Goal: Information Seeking & Learning: Learn about a topic

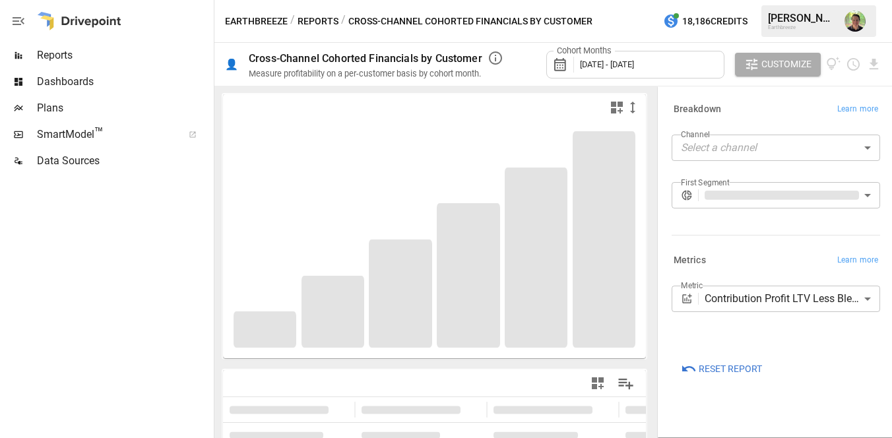
click at [729, 0] on body "**********" at bounding box center [446, 0] width 892 height 0
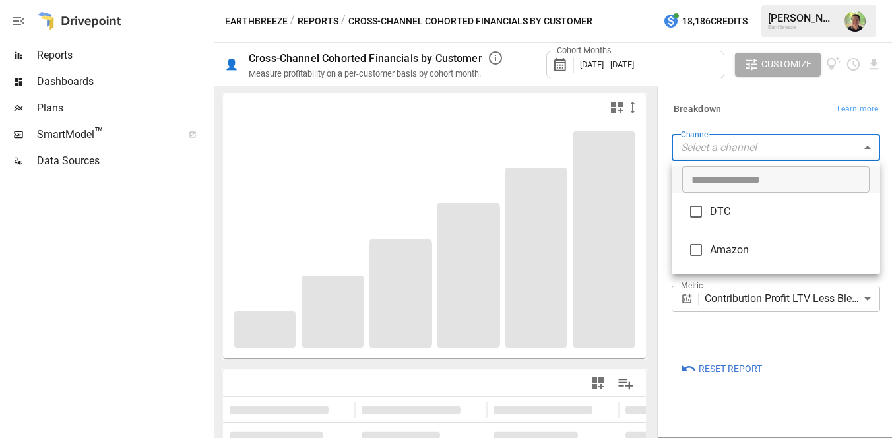
type input "******"
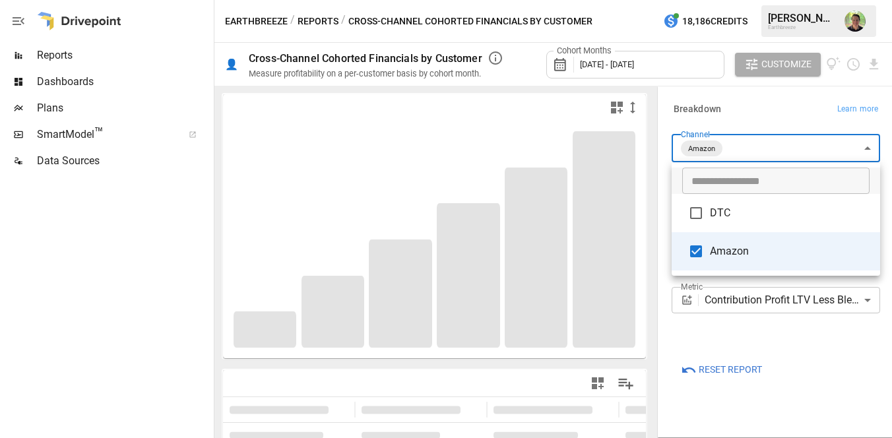
click at [726, 111] on div at bounding box center [446, 219] width 892 height 438
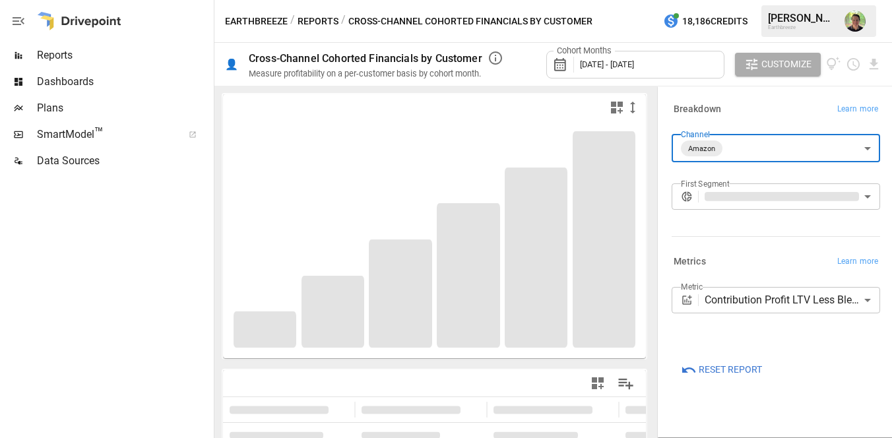
click at [674, 69] on div "Cohort Months [DATE] - [DATE]" at bounding box center [635, 65] width 178 height 28
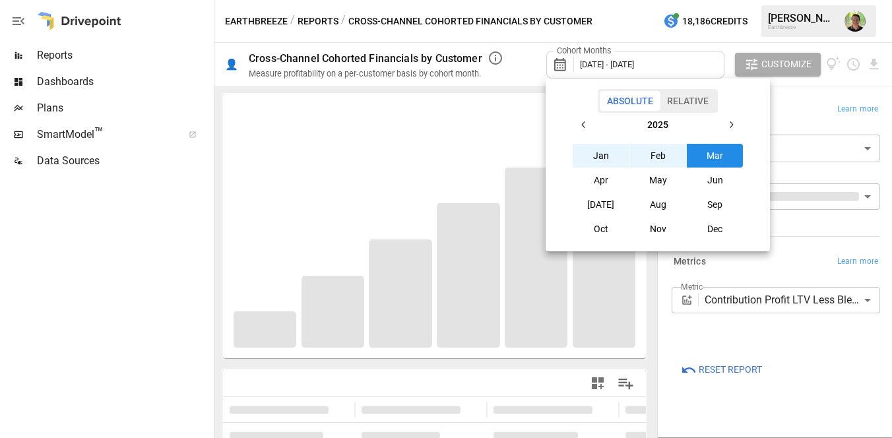
click at [604, 154] on button "Jan" at bounding box center [601, 156] width 57 height 24
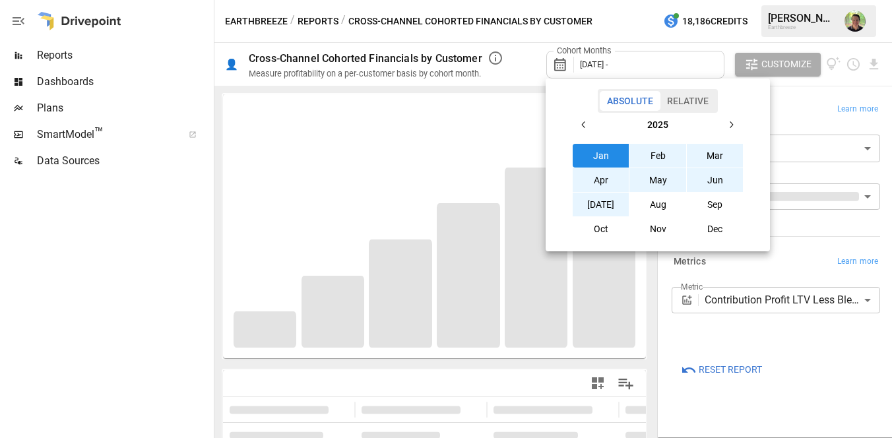
click at [599, 212] on button "[DATE]" at bounding box center [601, 205] width 57 height 24
click at [795, 255] on div at bounding box center [446, 219] width 892 height 438
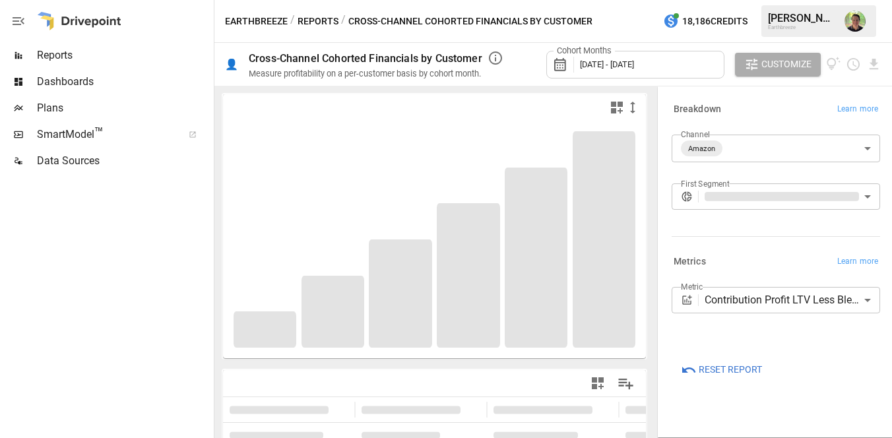
click at [789, 0] on body "**********" at bounding box center [446, 0] width 892 height 0
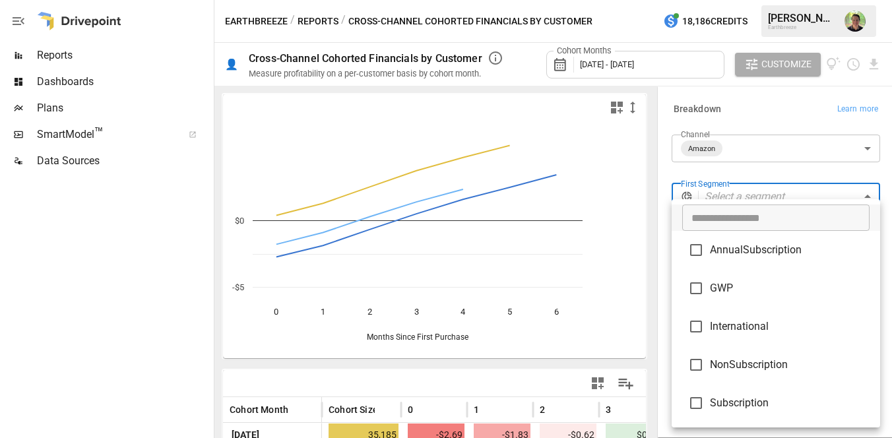
click at [789, 197] on div at bounding box center [446, 219] width 892 height 438
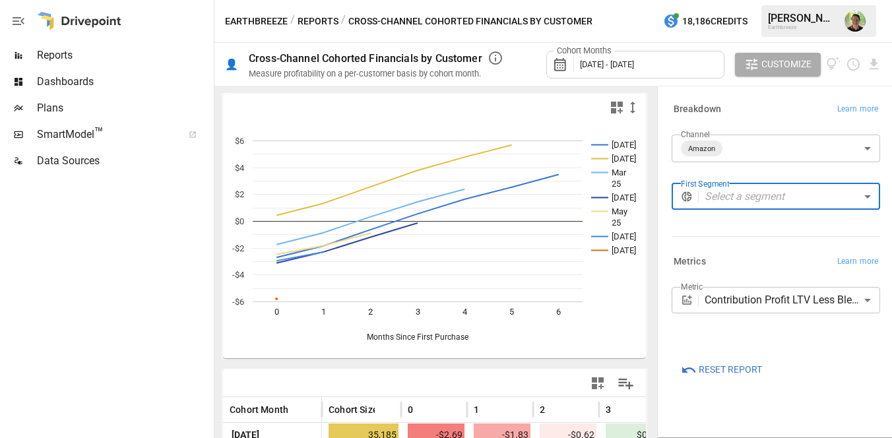
click at [789, 0] on body "**********" at bounding box center [446, 0] width 892 height 0
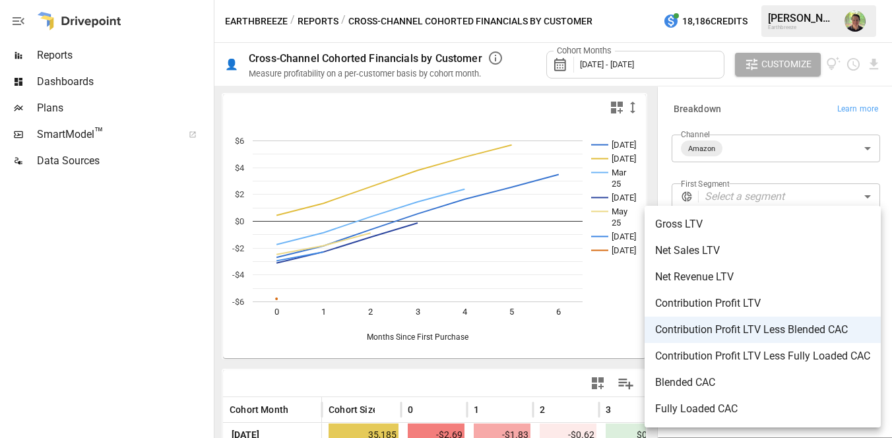
click at [786, 308] on span "Contribution Profit LTV" at bounding box center [762, 304] width 215 height 16
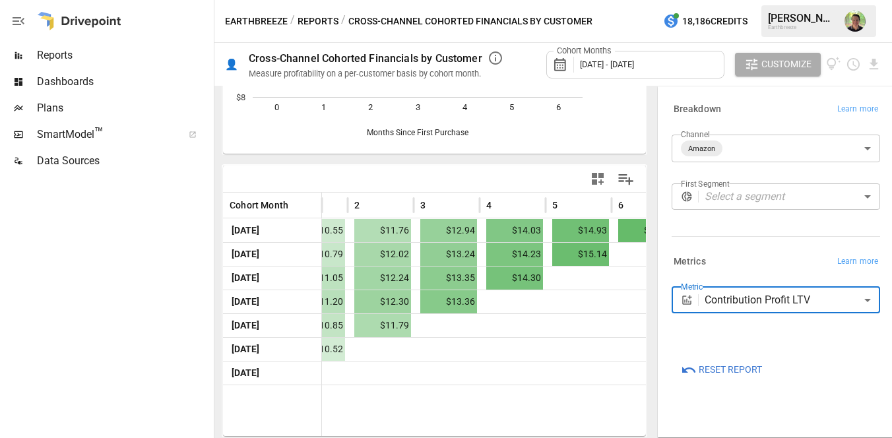
scroll to position [0, 217]
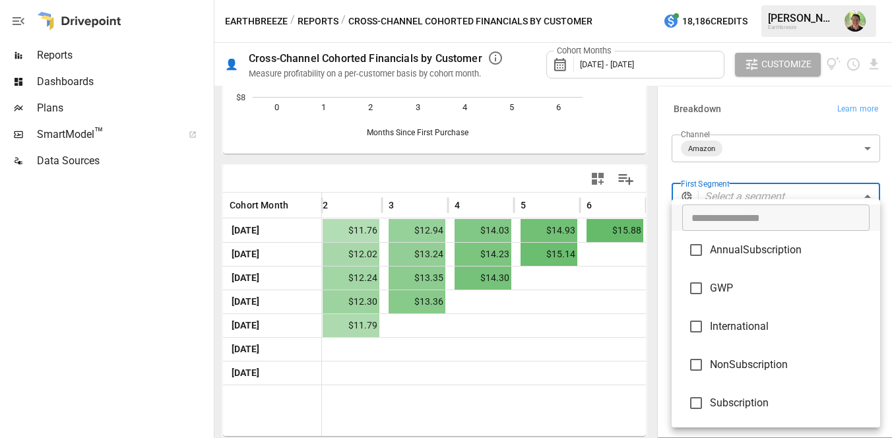
click at [775, 0] on body "**********" at bounding box center [446, 0] width 892 height 0
click at [775, 201] on ul "​ AnnualSubscription GWP International NonSubscription Subscription" at bounding box center [776, 313] width 209 height 228
click at [665, 70] on div at bounding box center [446, 219] width 892 height 438
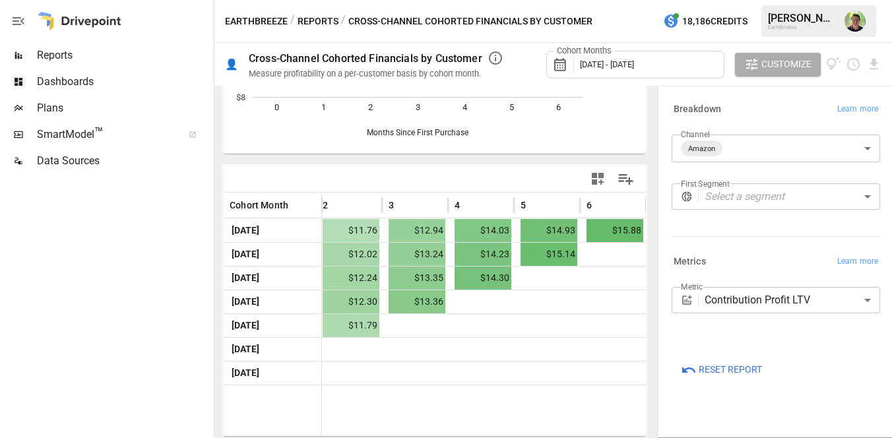
click at [562, 67] on icon at bounding box center [560, 64] width 12 height 13
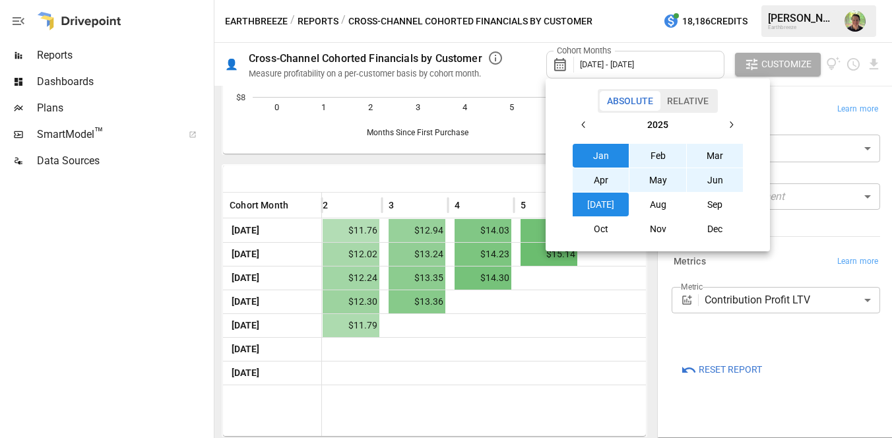
click at [587, 123] on icon "button" at bounding box center [584, 124] width 11 height 11
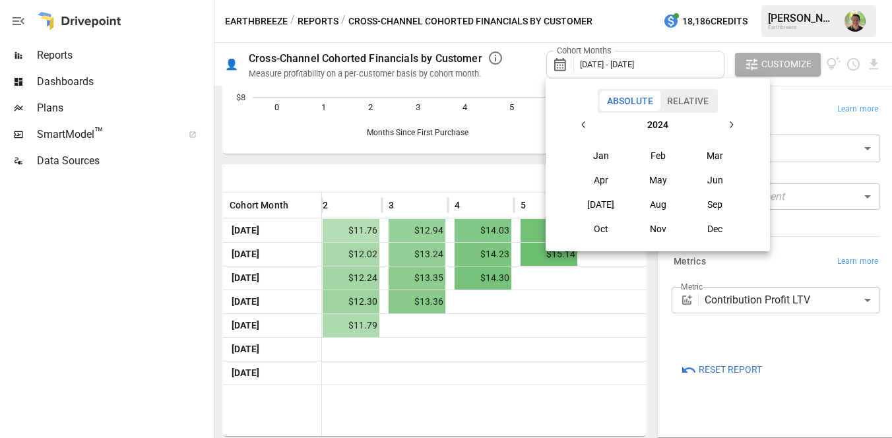
click at [596, 157] on button "Jan" at bounding box center [601, 156] width 57 height 24
click at [580, 122] on icon "button" at bounding box center [584, 124] width 11 height 11
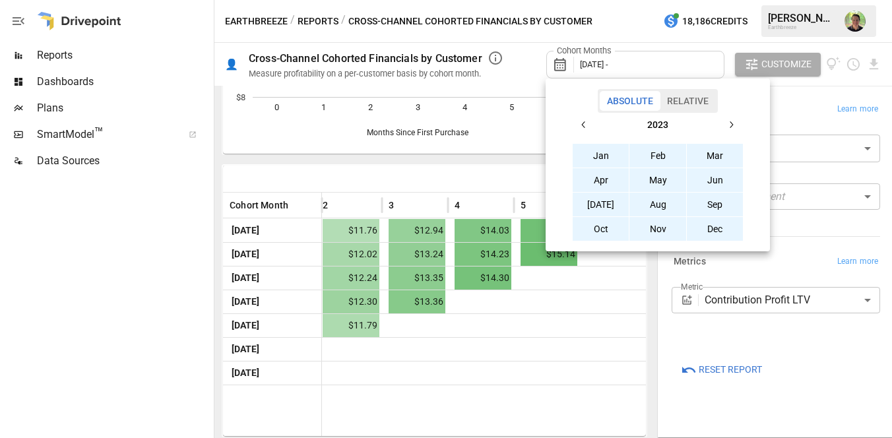
click at [596, 156] on button "Jan" at bounding box center [601, 156] width 57 height 24
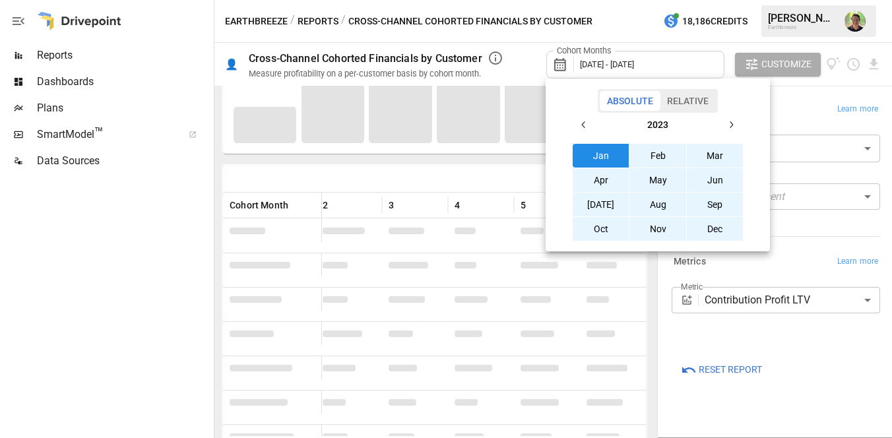
scroll to position [205, 0]
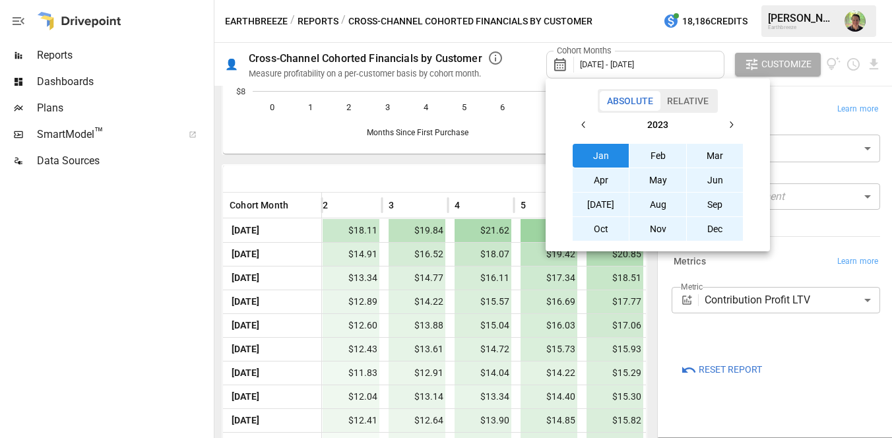
click at [731, 125] on icon "button" at bounding box center [731, 124] width 11 height 11
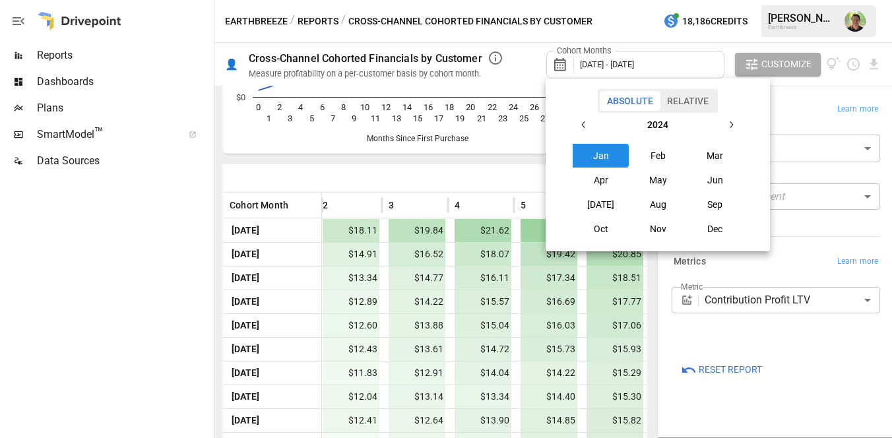
click at [731, 125] on icon "button" at bounding box center [731, 124] width 11 height 11
click at [580, 123] on icon "button" at bounding box center [584, 124] width 11 height 11
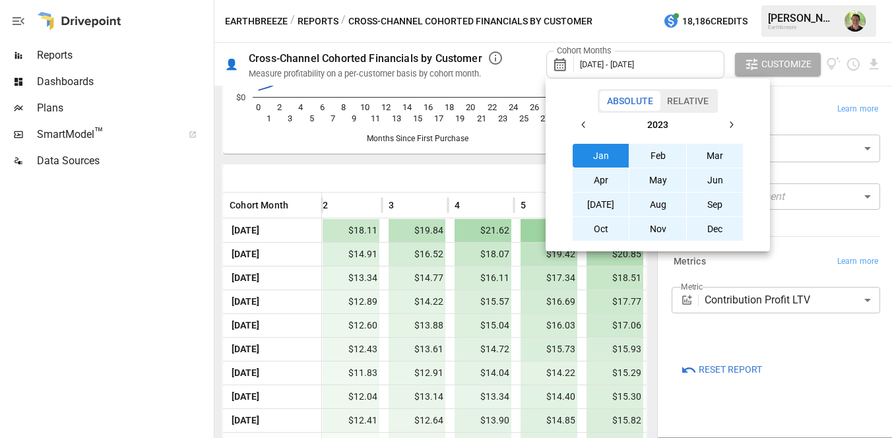
click at [610, 68] on div at bounding box center [446, 219] width 892 height 438
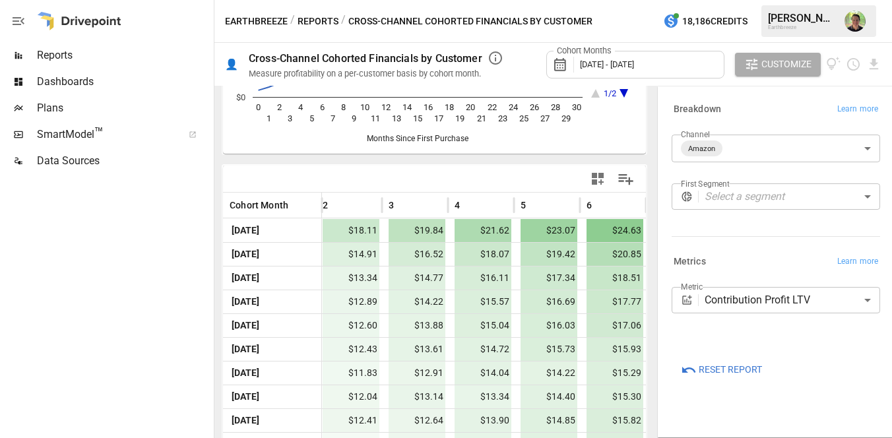
click at [634, 67] on span "[DATE] - [DATE]" at bounding box center [607, 64] width 54 height 10
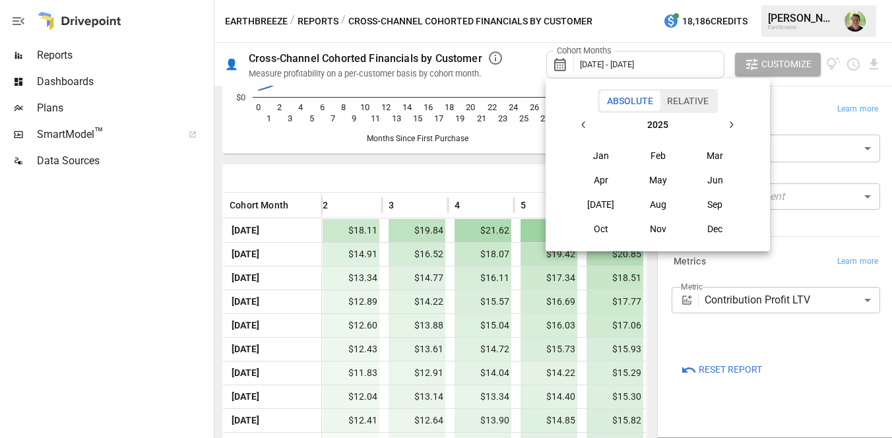
click at [728, 125] on icon "button" at bounding box center [731, 124] width 11 height 11
click at [580, 128] on icon "button" at bounding box center [584, 124] width 11 height 11
click at [602, 201] on button "[DATE]" at bounding box center [601, 205] width 57 height 24
click at [587, 132] on button "button" at bounding box center [584, 125] width 24 height 24
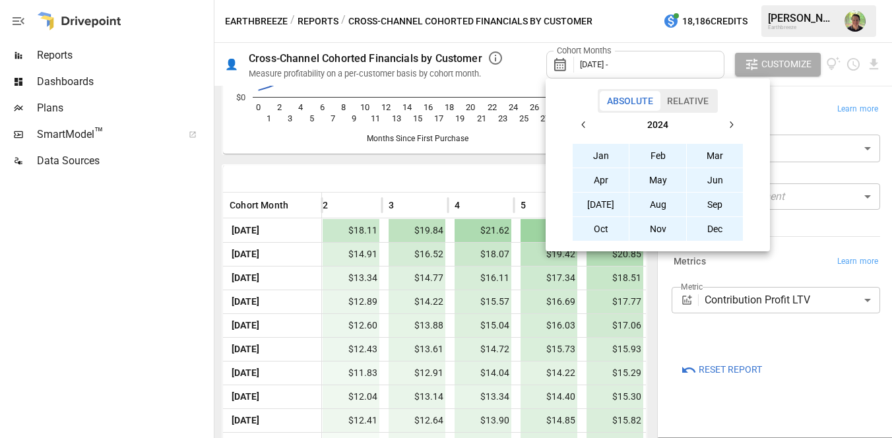
click at [588, 127] on icon "button" at bounding box center [584, 124] width 11 height 11
click at [603, 152] on button "Jan" at bounding box center [601, 156] width 57 height 24
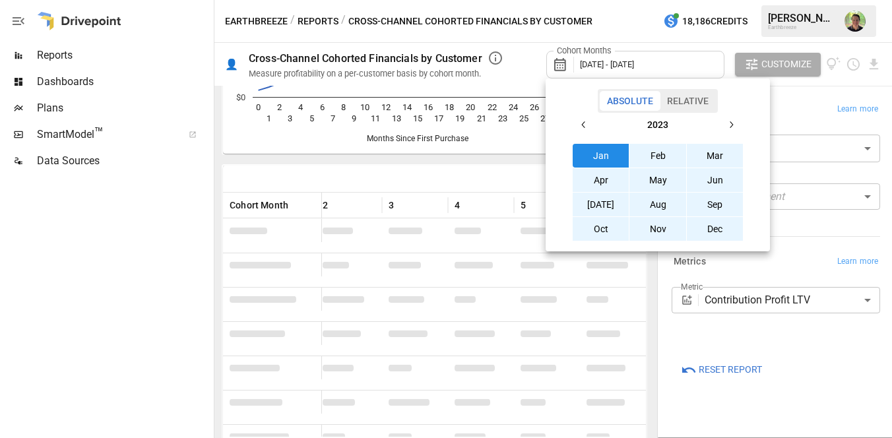
scroll to position [205, 0]
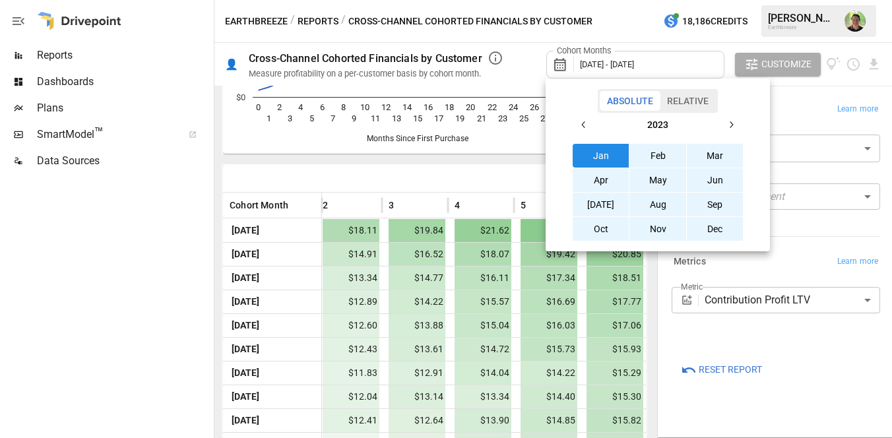
click at [806, 110] on div at bounding box center [446, 219] width 892 height 438
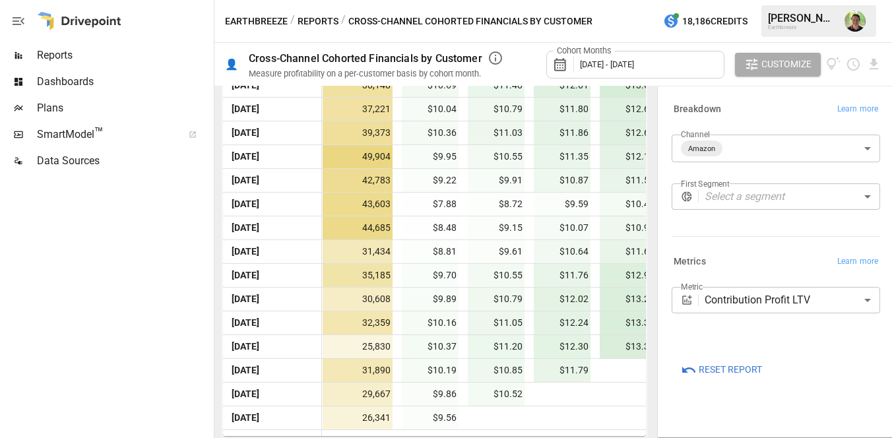
scroll to position [0, 0]
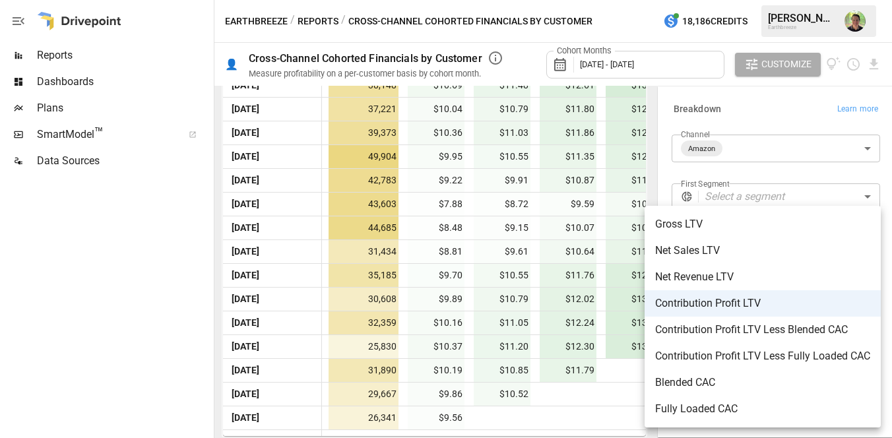
click at [792, 0] on body "Reports Dashboards Plans SmartModel ™ Data Sources Earthbreeze / Reports / Cros…" at bounding box center [446, 0] width 892 height 0
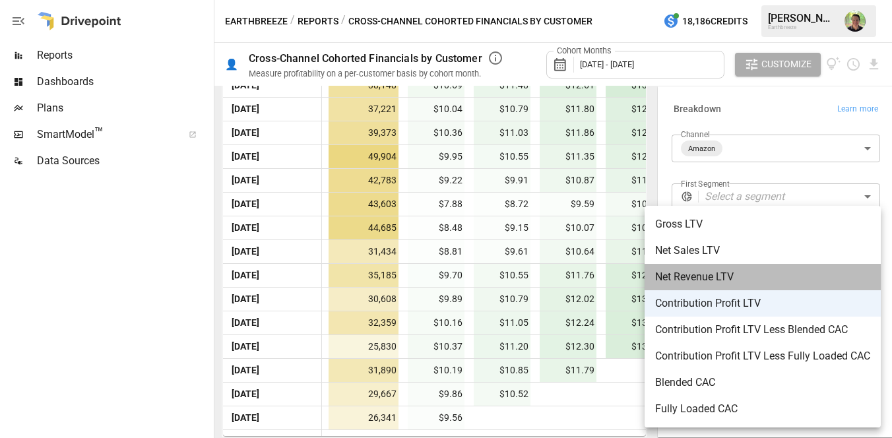
click at [786, 279] on span "Net Revenue LTV" at bounding box center [762, 277] width 215 height 16
type input "**********"
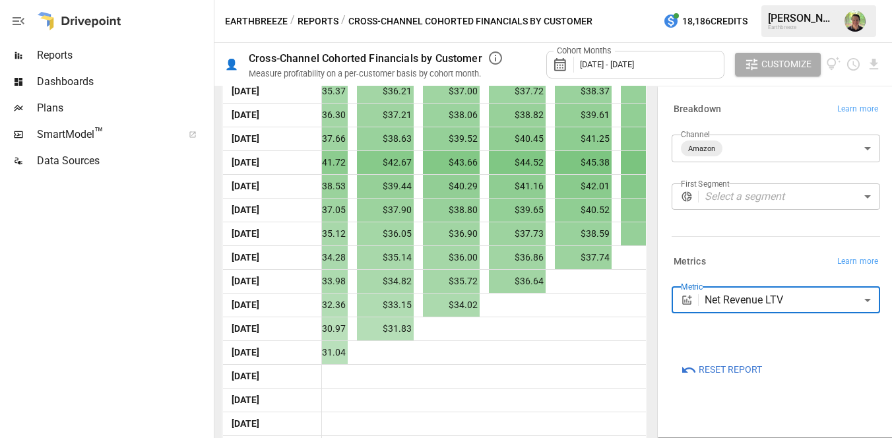
scroll to position [0, 909]
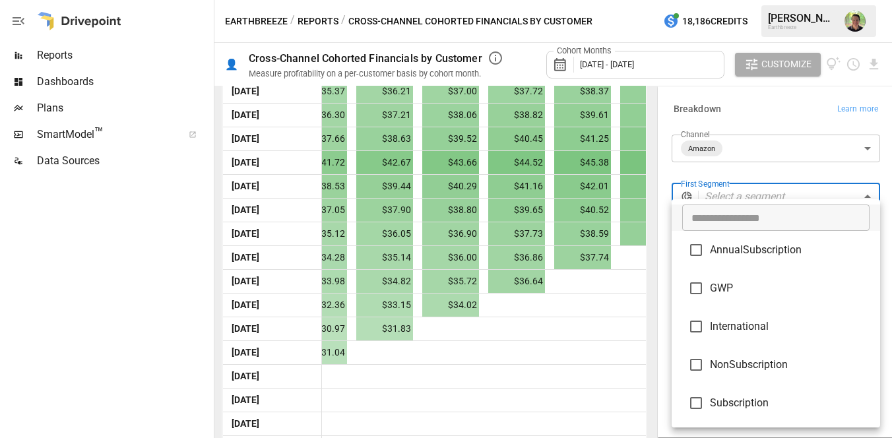
click at [756, 0] on body "Reports Dashboards Plans SmartModel ™ Data Sources Earthbreeze / Reports / Cros…" at bounding box center [446, 0] width 892 height 0
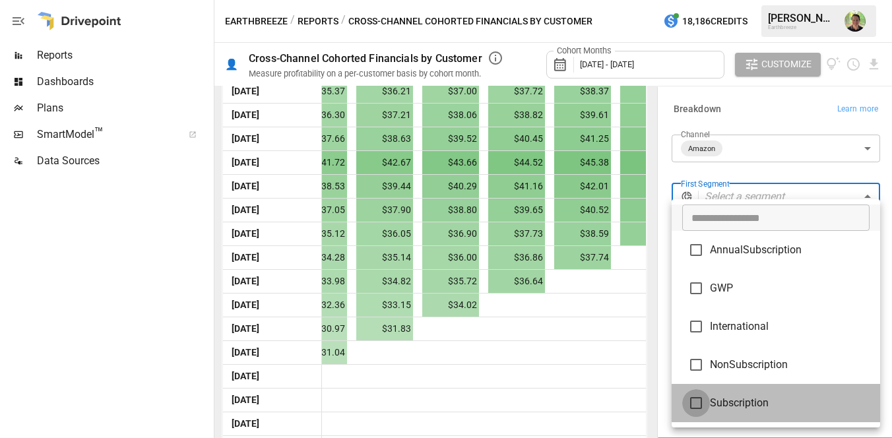
type input "**********"
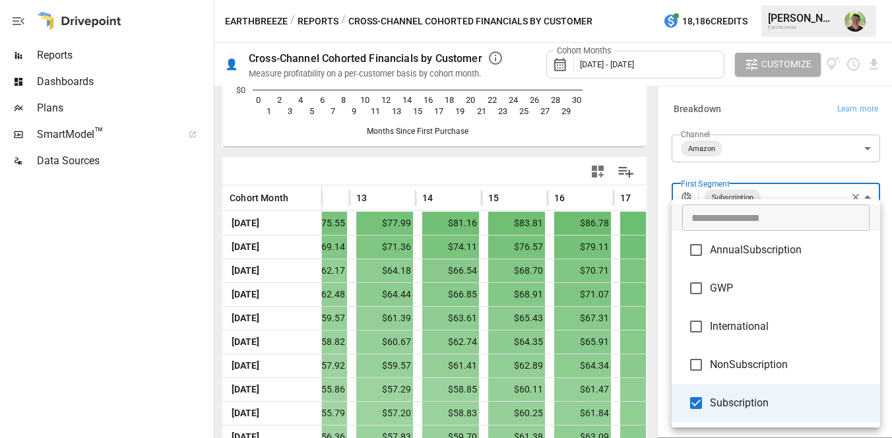
scroll to position [510, 0]
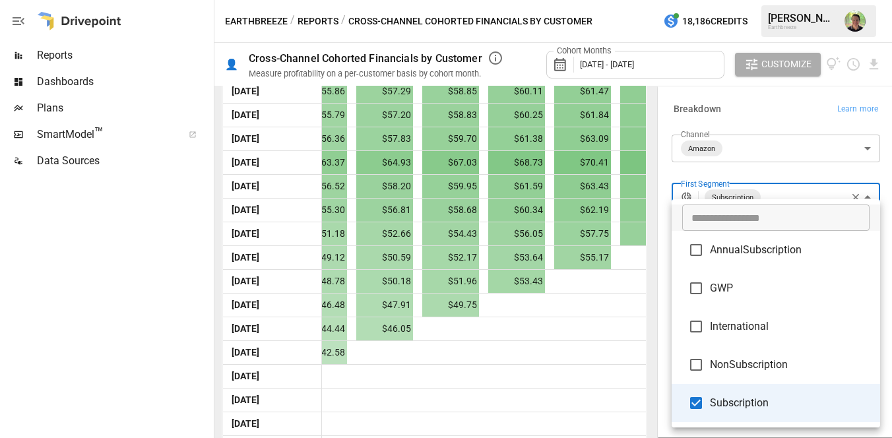
click at [811, 172] on div at bounding box center [446, 219] width 892 height 438
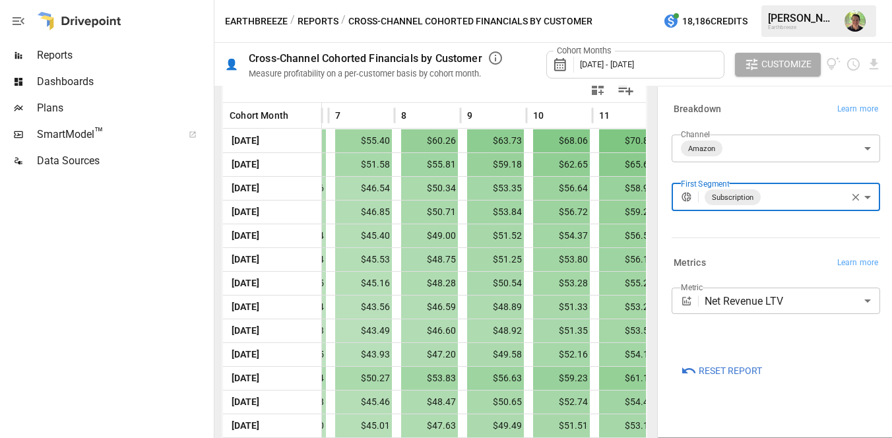
scroll to position [300, 0]
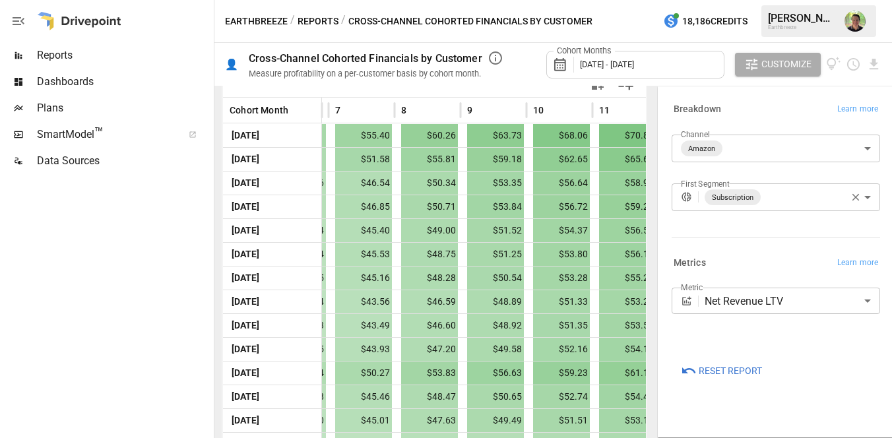
click at [871, 198] on div "**********" at bounding box center [776, 197] width 209 height 28
click at [868, 0] on body "Reports Dashboards Plans SmartModel ™ Data Sources Earthbreeze / Reports / Cros…" at bounding box center [446, 0] width 892 height 0
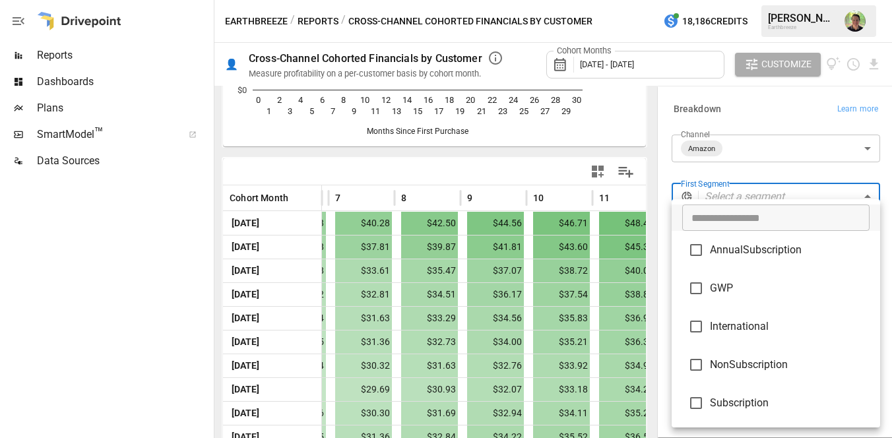
scroll to position [300, 0]
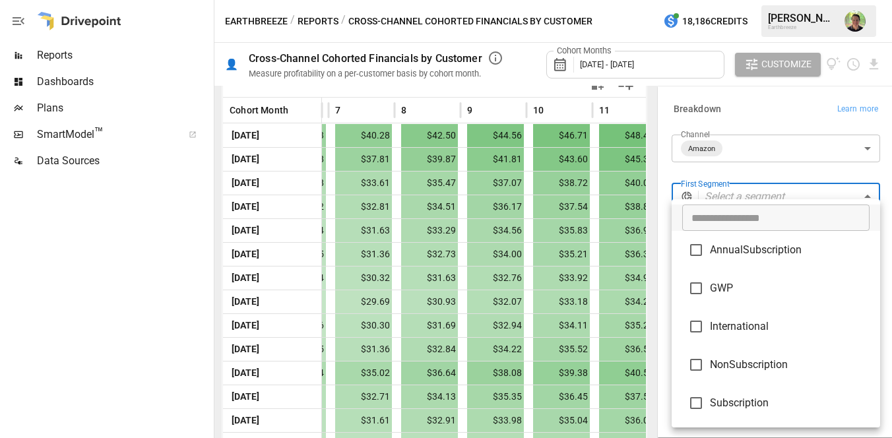
click at [759, 168] on div at bounding box center [446, 219] width 892 height 438
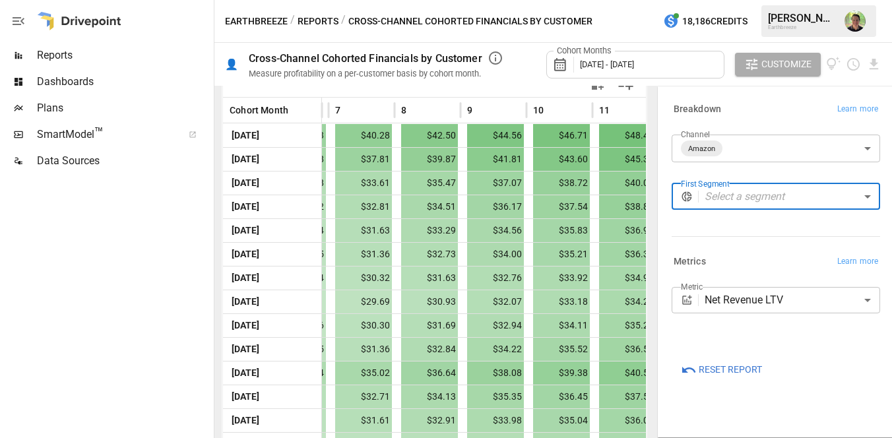
click at [743, 0] on body "Reports Dashboards Plans SmartModel ™ Data Sources Earthbreeze / Reports / Cros…" at bounding box center [446, 0] width 892 height 0
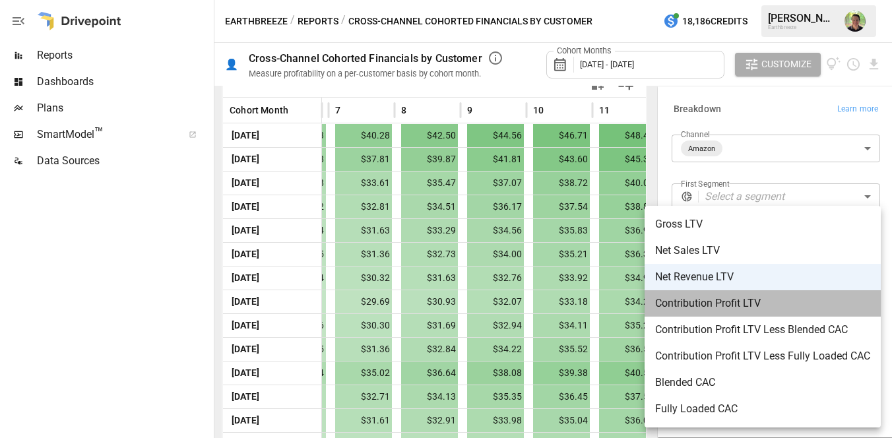
click at [767, 298] on span "Contribution Profit LTV" at bounding box center [762, 304] width 215 height 16
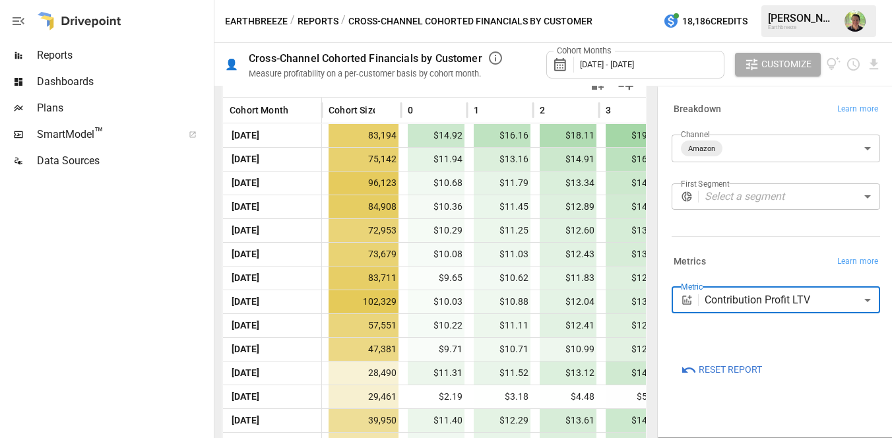
click at [731, 0] on body "Reports Dashboards Plans SmartModel ™ Data Sources Earthbreeze / Reports / Cros…" at bounding box center [446, 0] width 892 height 0
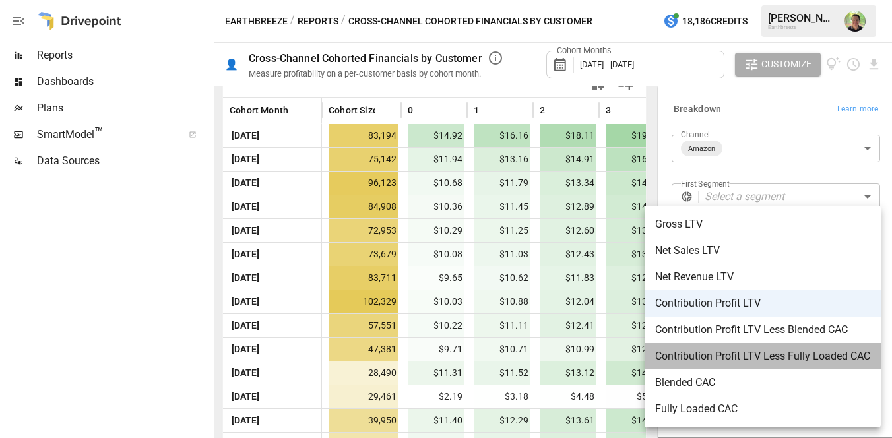
click at [733, 351] on span "Contribution Profit LTV Less Fully Loaded CAC" at bounding box center [762, 356] width 215 height 16
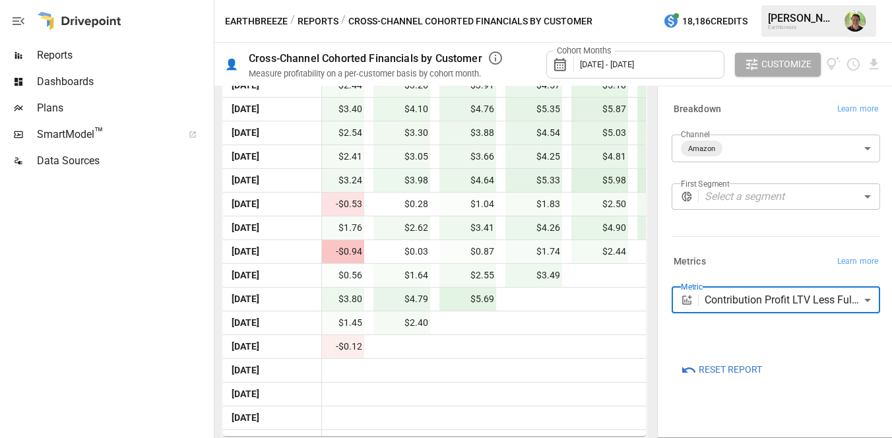
scroll to position [0, 301]
click at [735, 0] on body "Reports Dashboards Plans SmartModel ™ Data Sources Earthbreeze / Reports / Cros…" at bounding box center [446, 0] width 892 height 0
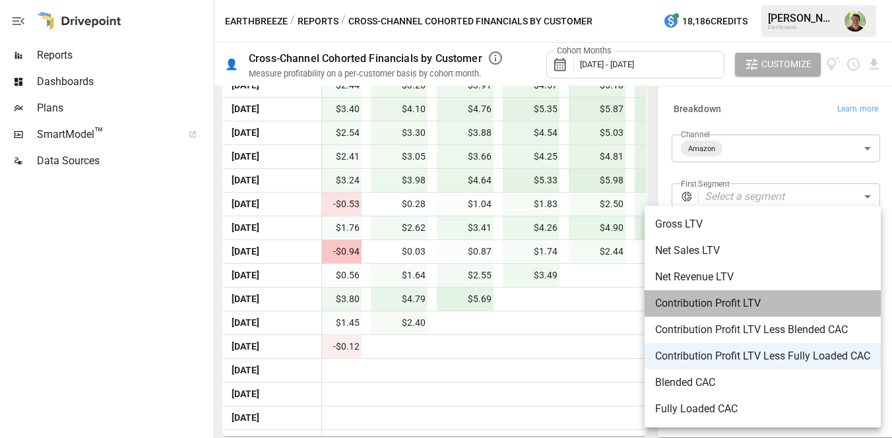
click at [741, 310] on span "Contribution Profit LTV" at bounding box center [762, 304] width 215 height 16
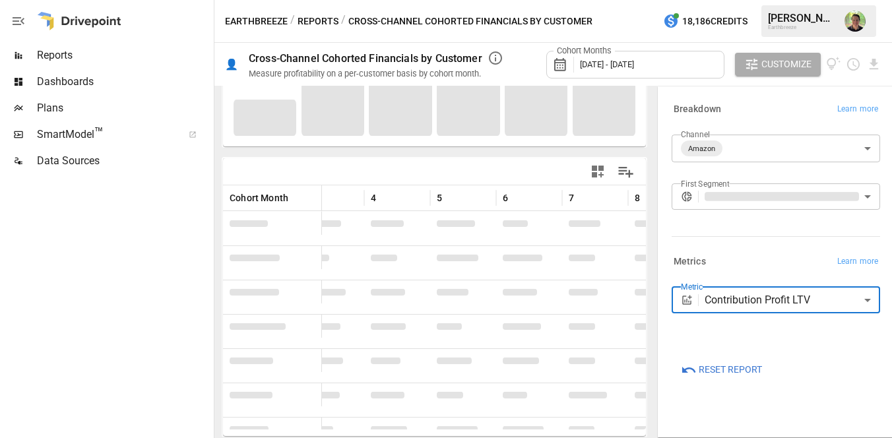
scroll to position [212, 0]
click at [777, 0] on body "Reports Dashboards Plans SmartModel ™ Data Sources Earthbreeze / Reports / Cros…" at bounding box center [446, 0] width 892 height 0
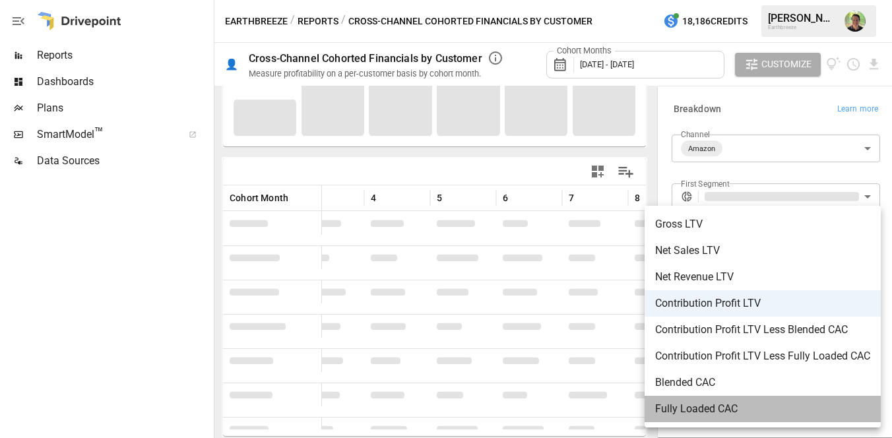
click at [751, 409] on span "Fully Loaded CAC" at bounding box center [762, 409] width 215 height 16
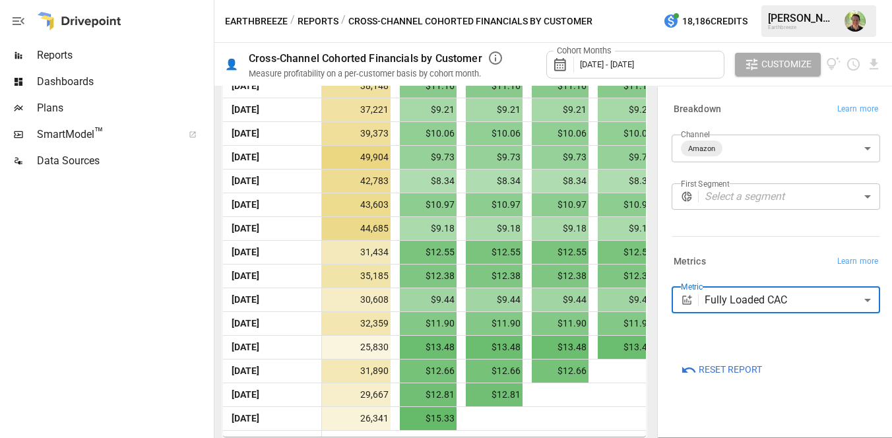
scroll to position [730, 0]
click at [735, 0] on body "Reports Dashboards Plans SmartModel ™ Data Sources Earthbreeze / Reports / Cros…" at bounding box center [446, 0] width 892 height 0
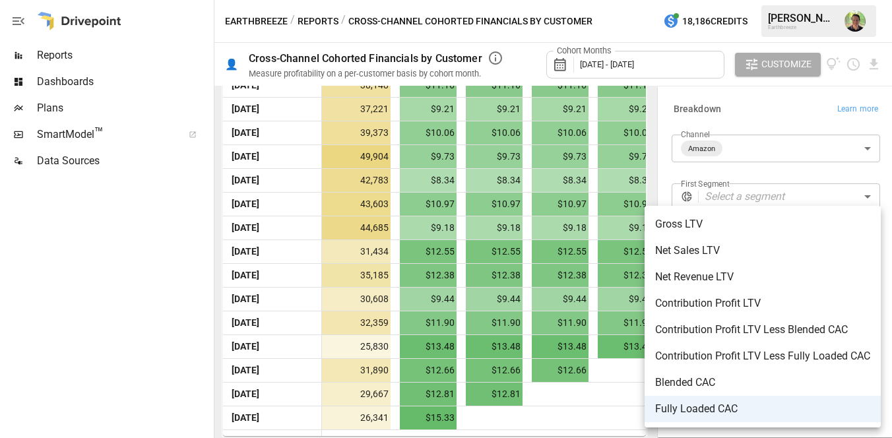
click at [711, 381] on span "Blended CAC" at bounding box center [762, 383] width 215 height 16
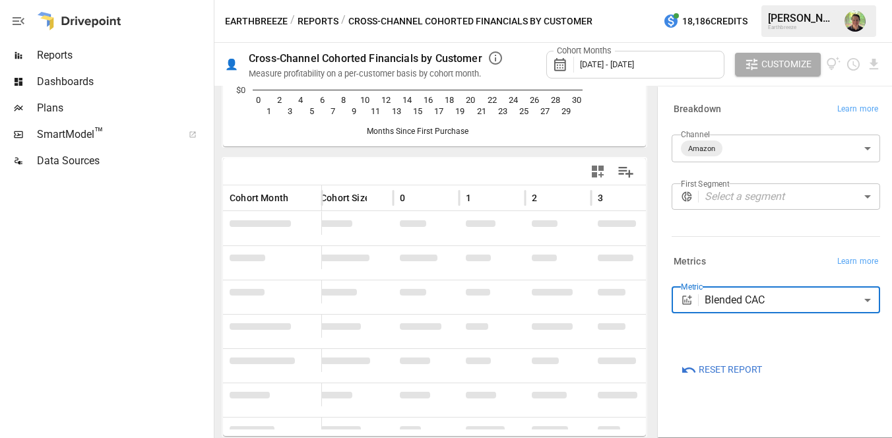
scroll to position [730, 0]
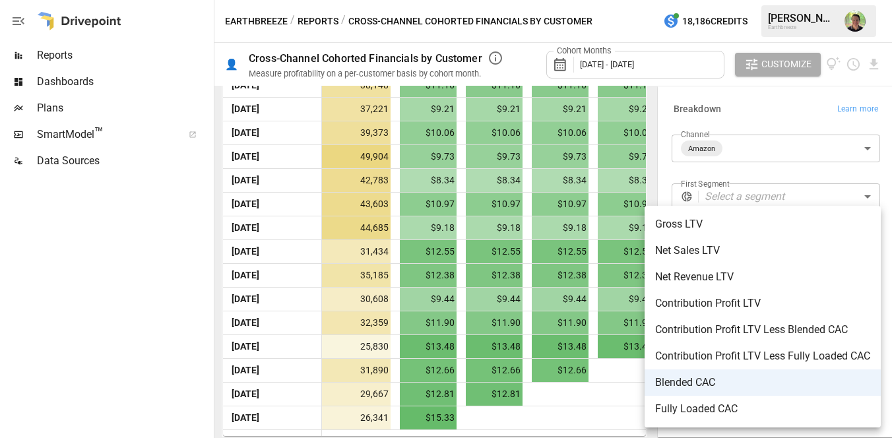
click at [746, 0] on body "Reports Dashboards Plans SmartModel ™ Data Sources Earthbreeze / Reports / Cros…" at bounding box center [446, 0] width 892 height 0
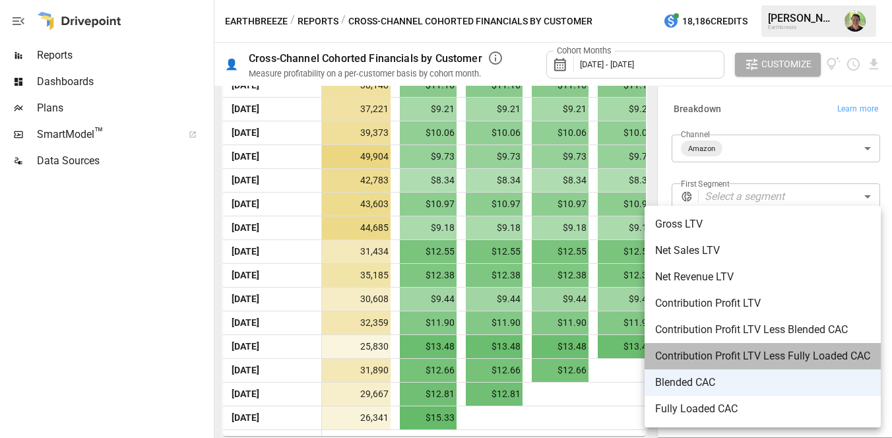
click at [748, 356] on span "Contribution Profit LTV Less Fully Loaded CAC" at bounding box center [762, 356] width 215 height 16
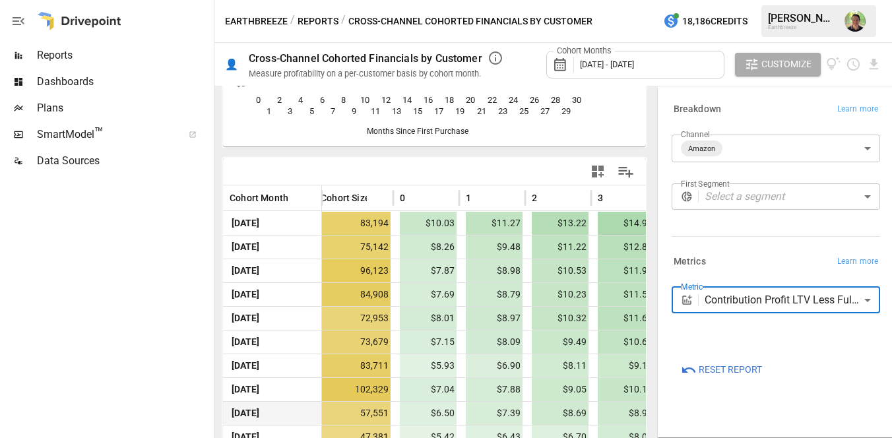
scroll to position [730, 0]
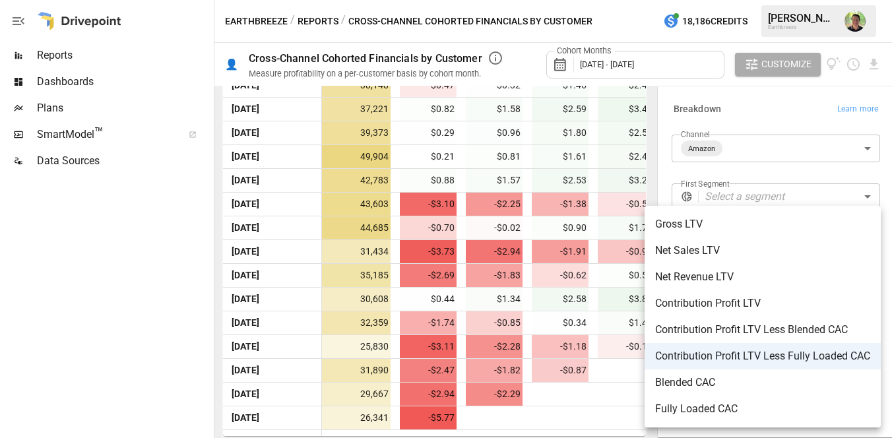
click at [732, 0] on body "Reports Dashboards Plans SmartModel ™ Data Sources Earthbreeze / Reports / Cros…" at bounding box center [446, 0] width 892 height 0
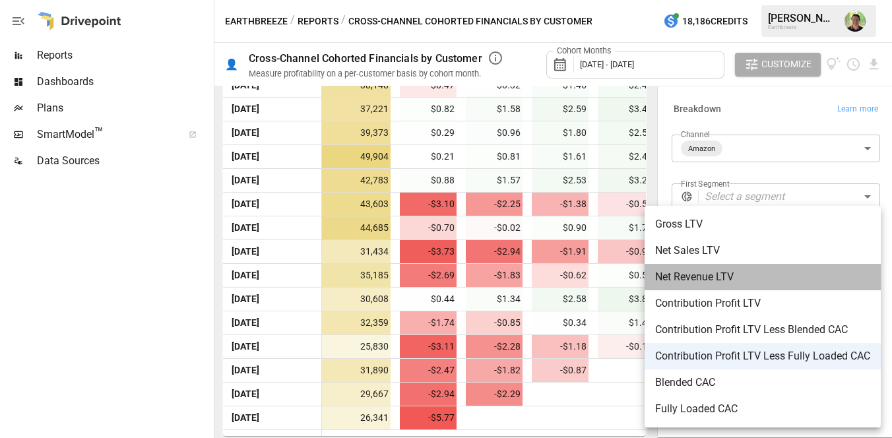
click at [744, 275] on span "Net Revenue LTV" at bounding box center [762, 277] width 215 height 16
type input "**********"
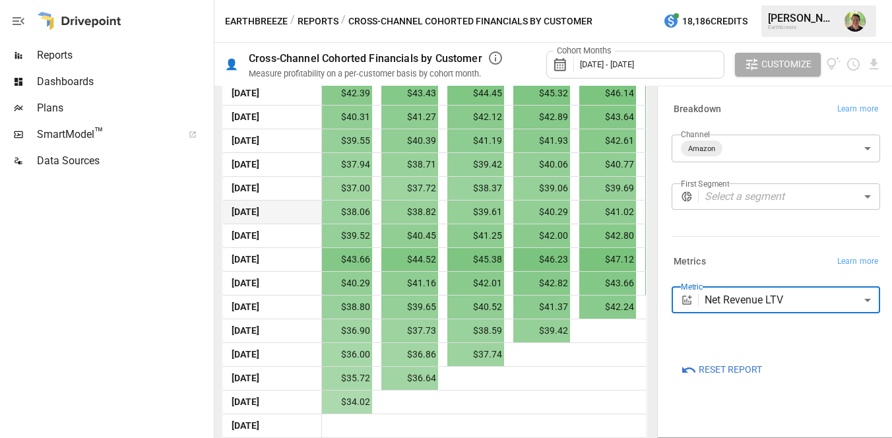
scroll to position [377, 0]
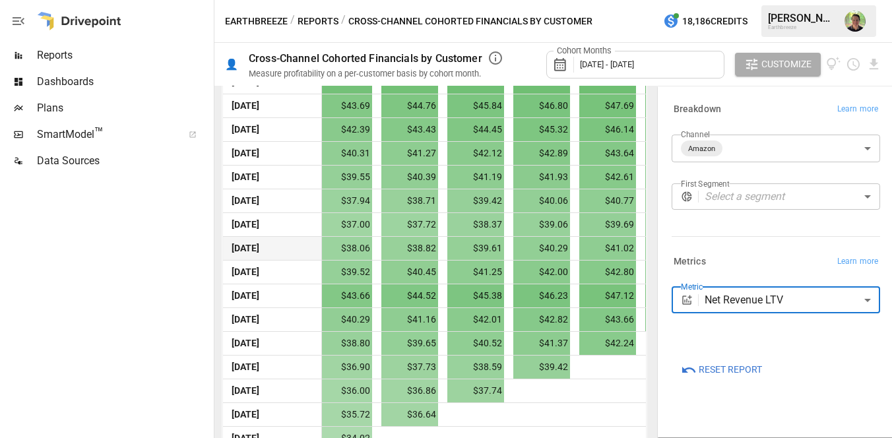
click at [780, 105] on div "Breakdown Learn more" at bounding box center [776, 109] width 209 height 18
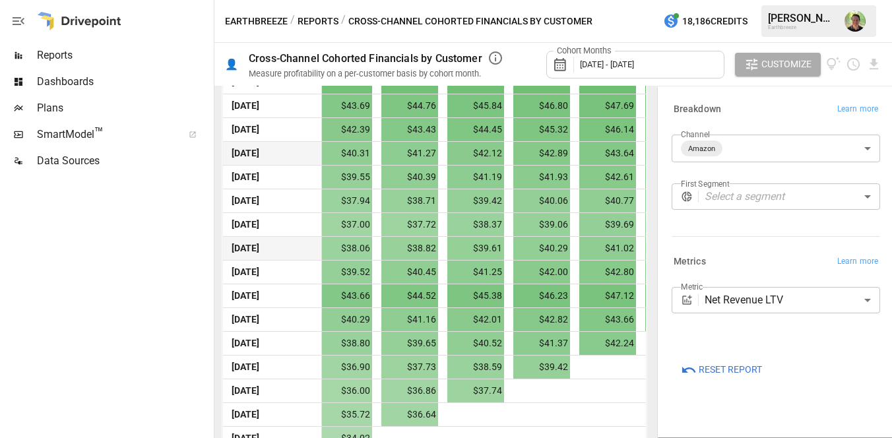
click at [479, 158] on span "$42.12" at bounding box center [475, 153] width 57 height 23
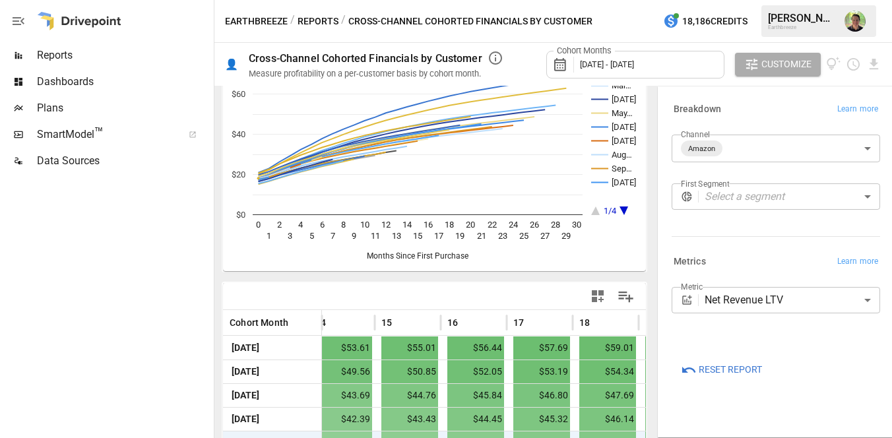
scroll to position [110, 0]
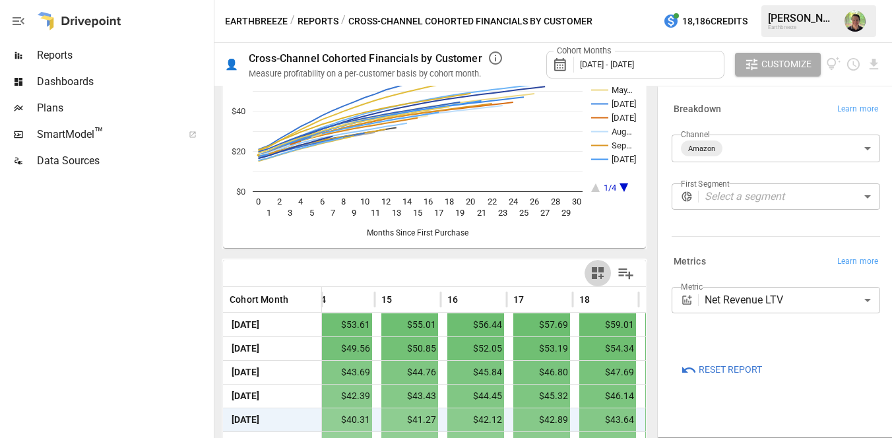
click at [598, 273] on icon "button" at bounding box center [598, 273] width 16 height 16
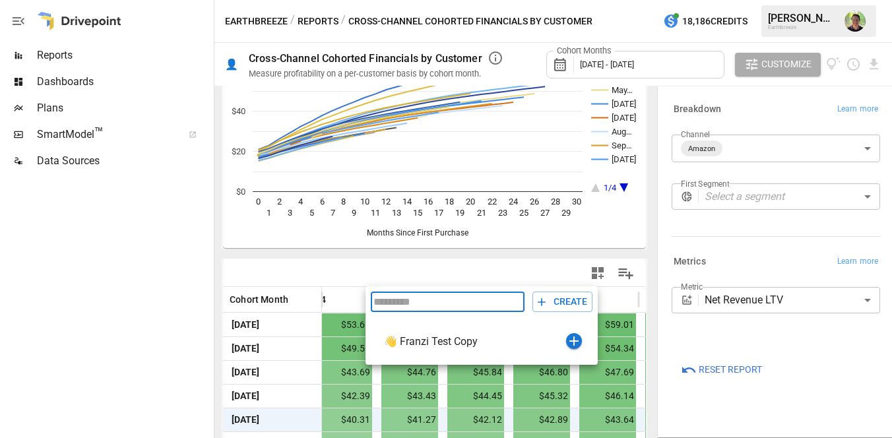
click at [598, 273] on div at bounding box center [446, 219] width 892 height 438
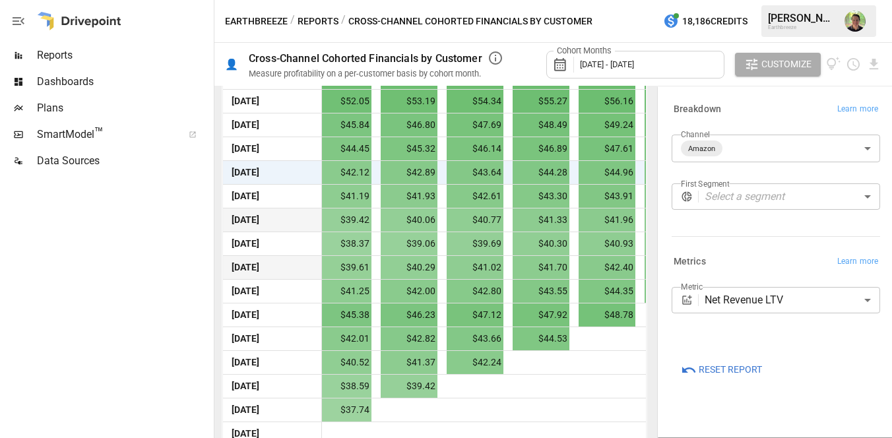
scroll to position [0, 1134]
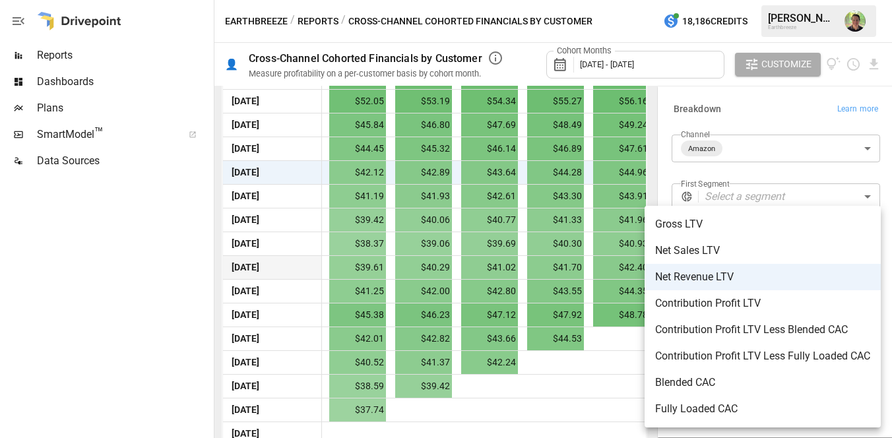
click at [752, 0] on body "Reports Dashboards Plans SmartModel ™ Data Sources Earthbreeze / Reports / Cros…" at bounding box center [446, 0] width 892 height 0
click at [755, 354] on span "Contribution Profit LTV Less Fully Loaded CAC" at bounding box center [762, 356] width 215 height 16
type input "**********"
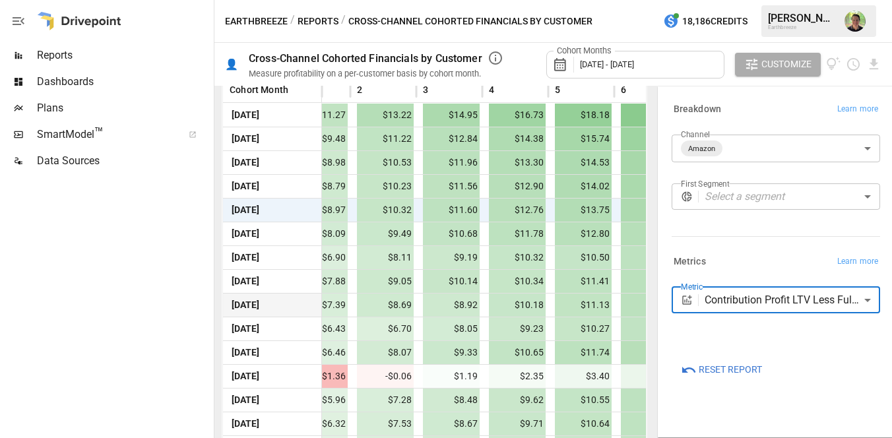
scroll to position [280, 0]
